Goal: Information Seeking & Learning: Learn about a topic

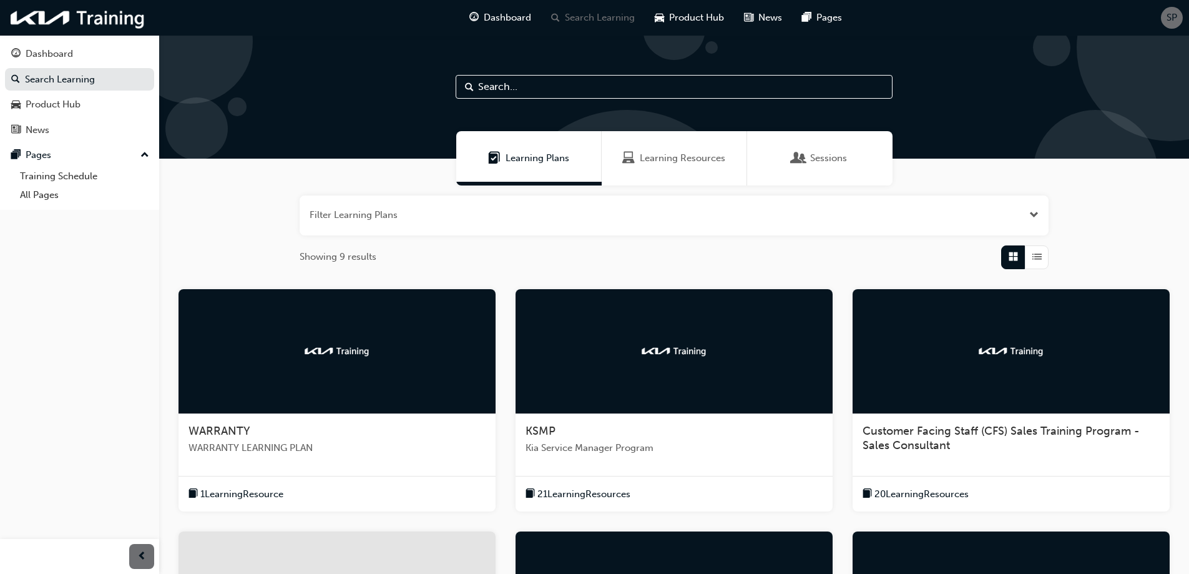
scroll to position [361, 0]
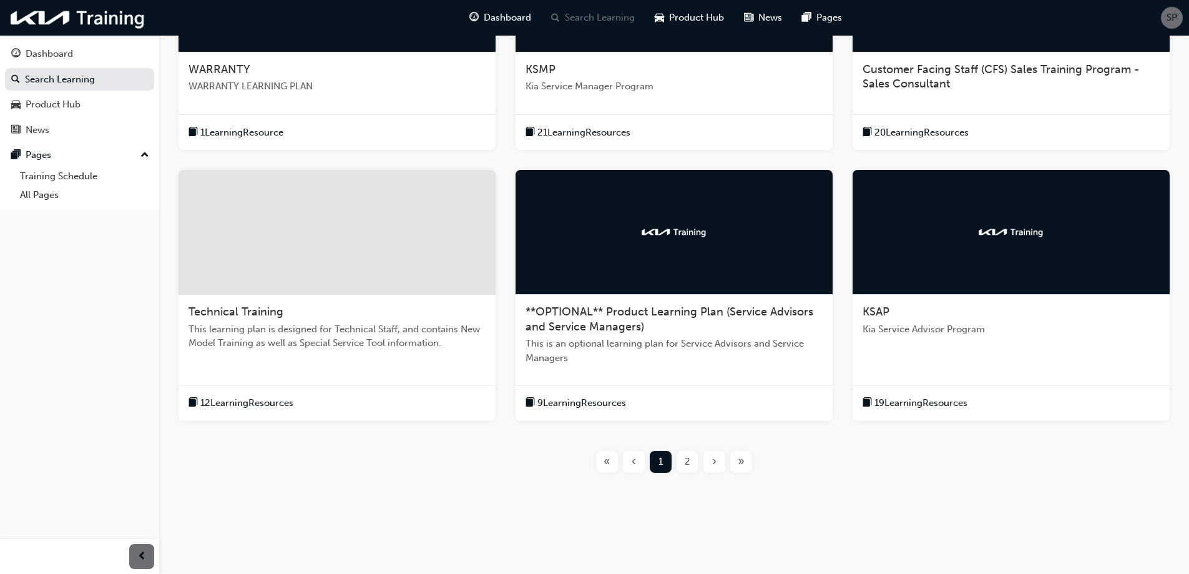
click at [686, 465] on span "2" at bounding box center [688, 461] width 6 height 14
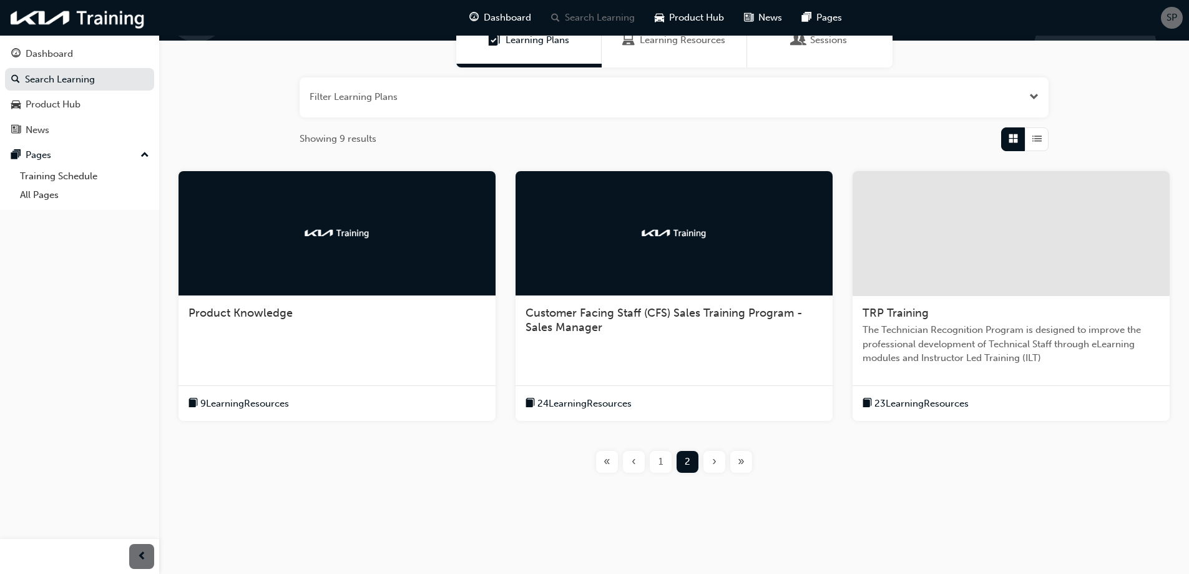
click at [344, 498] on div "Filter Learning Plans Showing 9 results Product Knowledge 9 Learning Resources …" at bounding box center [674, 285] width 1030 height 436
click at [268, 310] on span "Product Knowledge" at bounding box center [241, 313] width 104 height 14
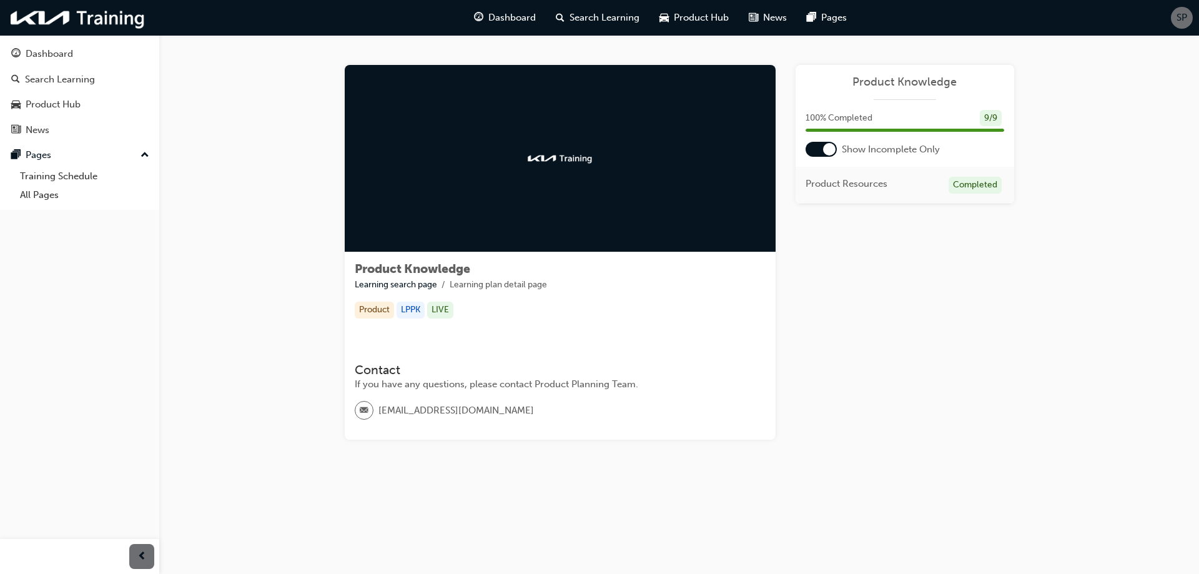
click at [846, 278] on div "Learning Plan Product Knowledge 100 % Completed 9 / 9 Show Incomplete Only Prod…" at bounding box center [904, 252] width 218 height 375
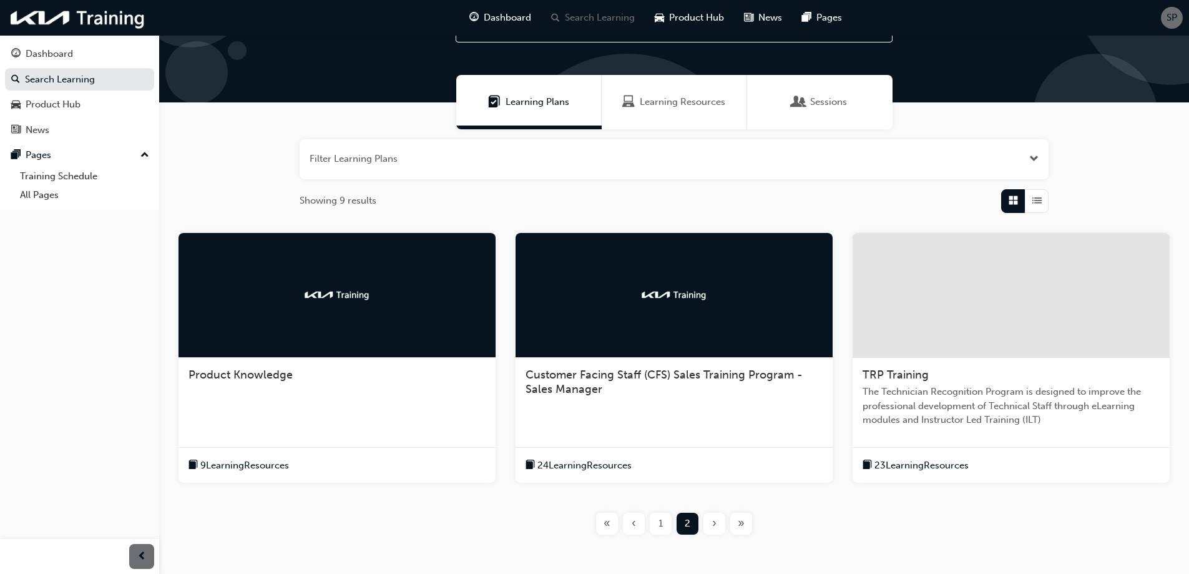
scroll to position [118, 0]
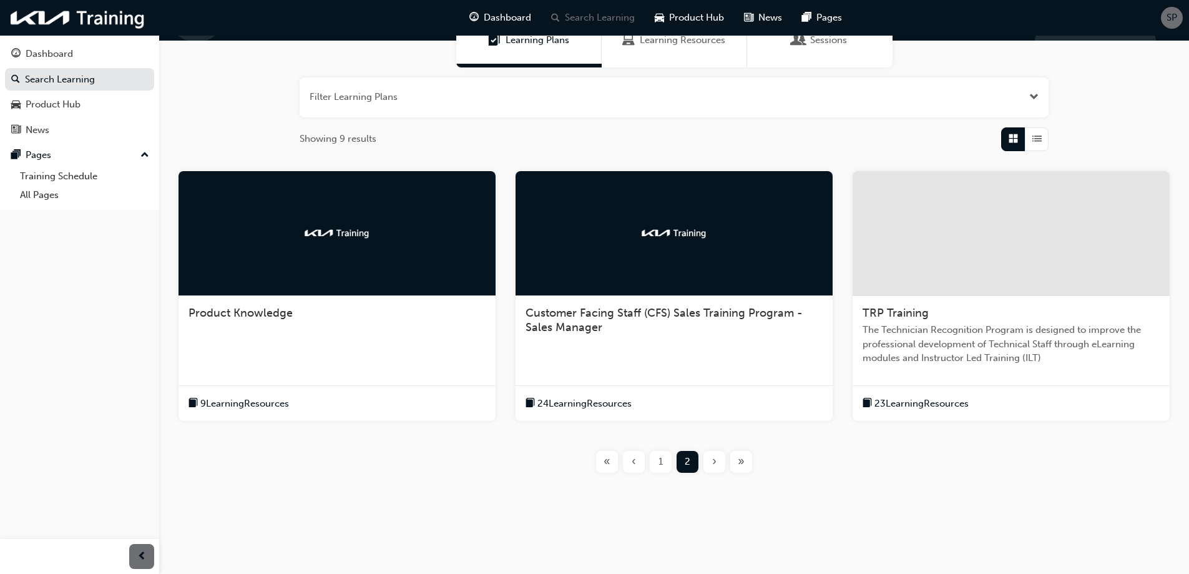
click at [597, 405] on span "24 Learning Resources" at bounding box center [584, 403] width 94 height 14
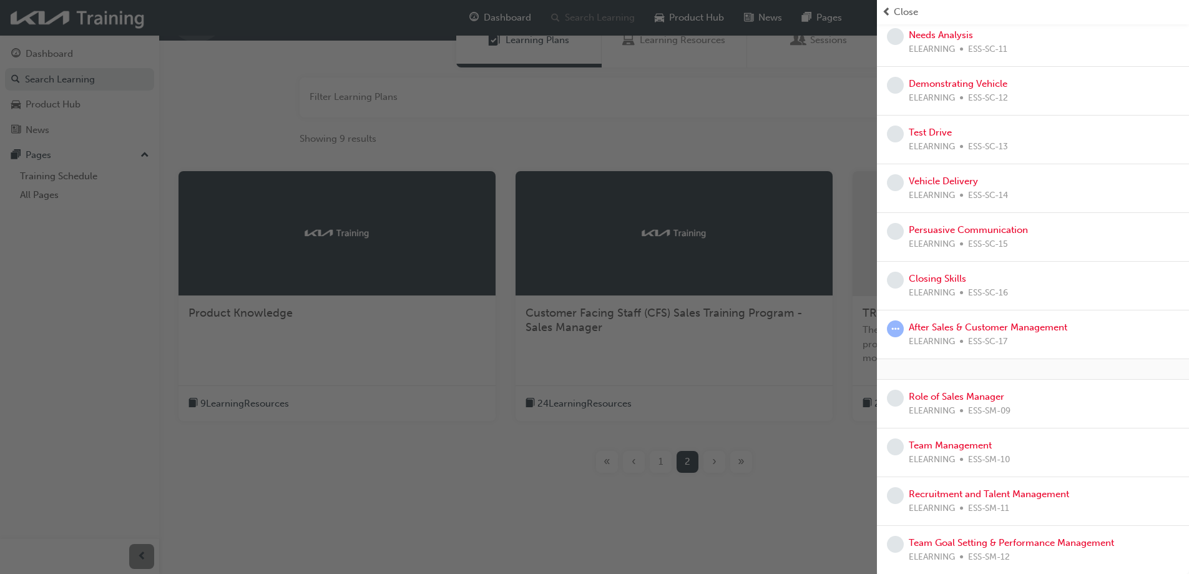
scroll to position [813, 0]
click at [983, 330] on link "After Sales & Customer Management" at bounding box center [988, 326] width 159 height 11
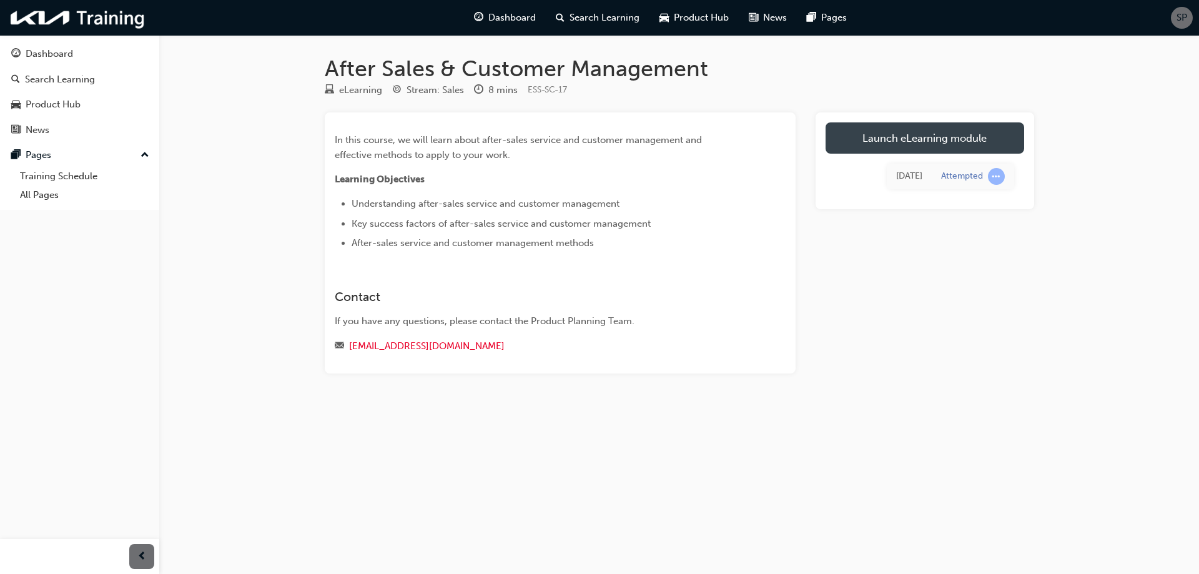
click at [891, 145] on link "Launch eLearning module" at bounding box center [924, 137] width 199 height 31
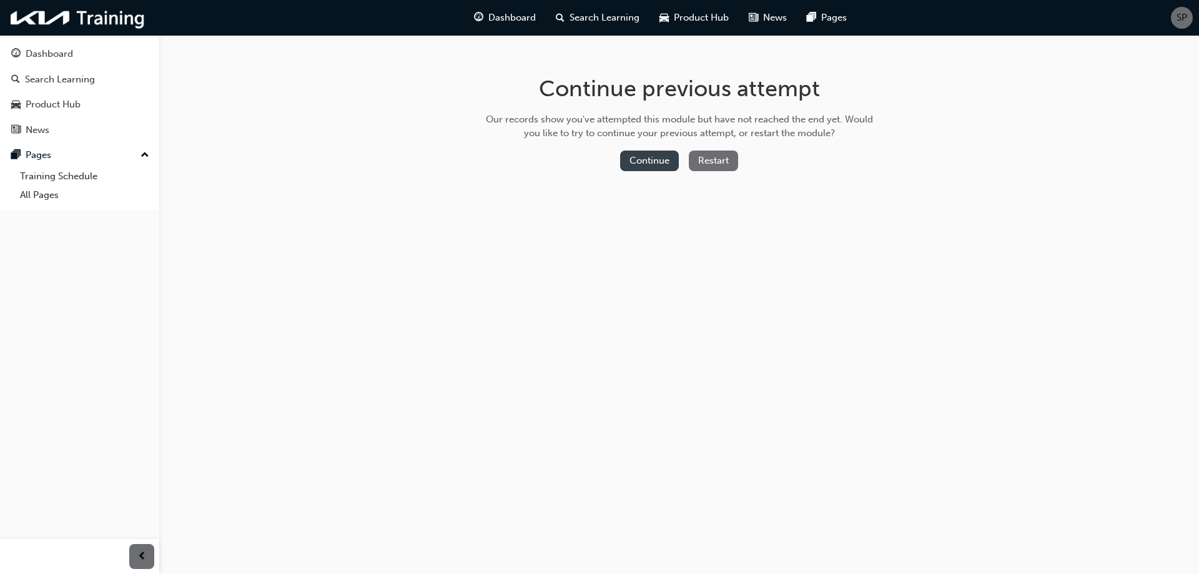
click at [651, 159] on button "Continue" at bounding box center [649, 160] width 59 height 21
